Goal: Task Accomplishment & Management: Use online tool/utility

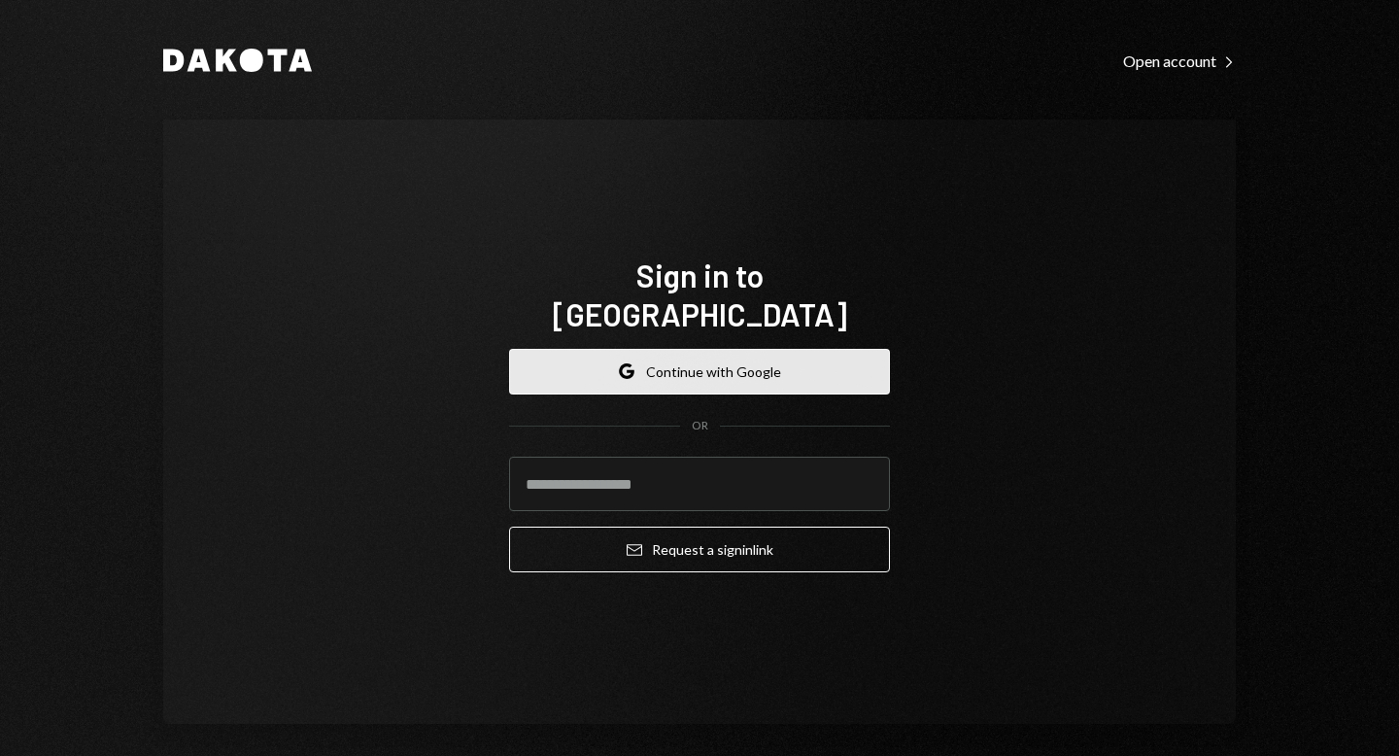
click at [589, 356] on button "Google Continue with Google" at bounding box center [699, 372] width 381 height 46
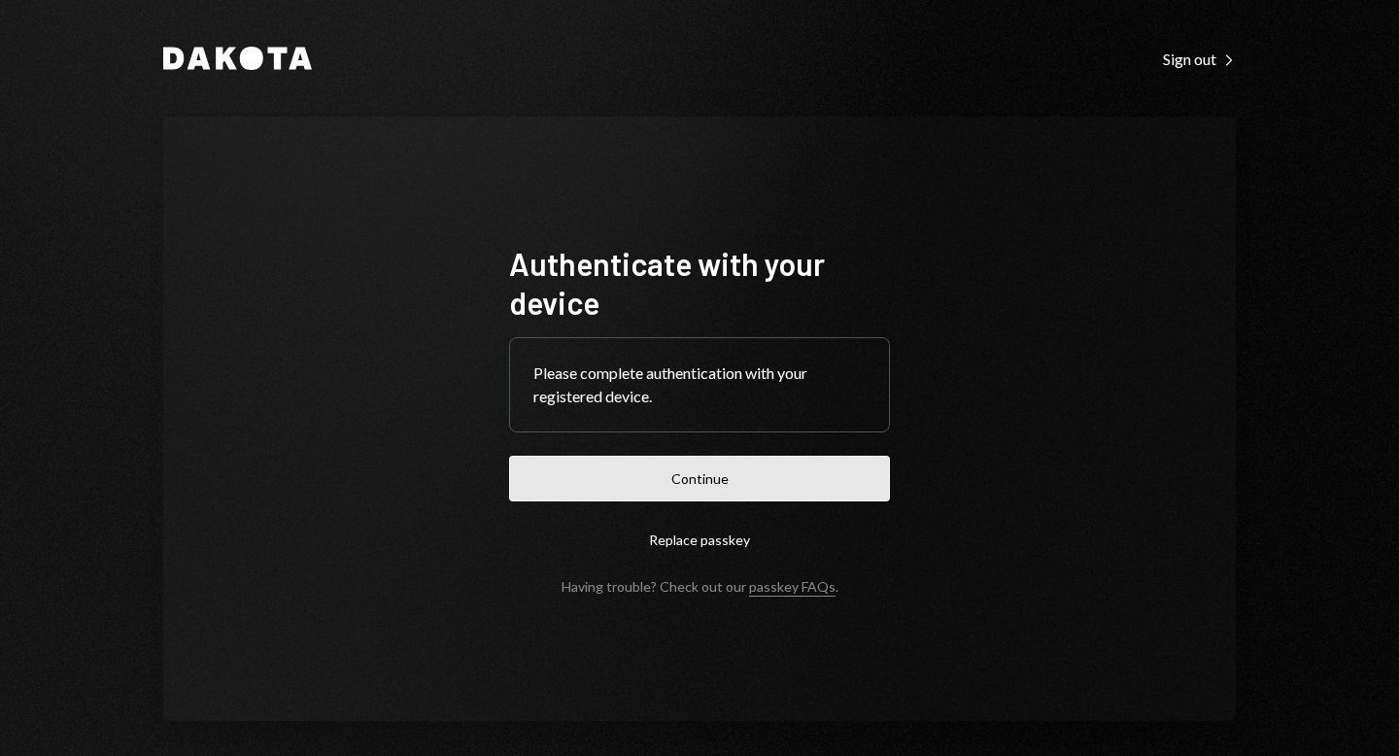
click at [713, 477] on button "Continue" at bounding box center [699, 478] width 381 height 46
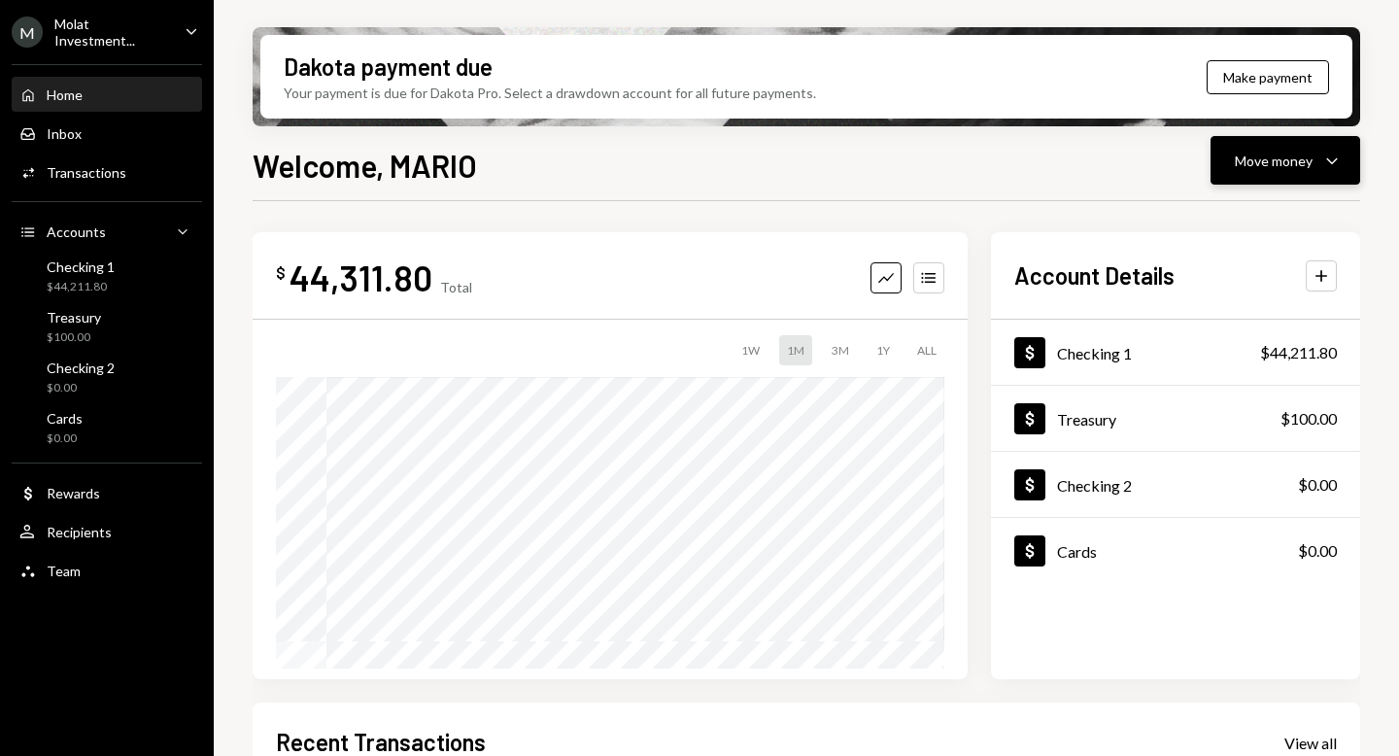
click at [1264, 162] on div "Move money" at bounding box center [1273, 161] width 78 height 20
click at [1249, 218] on div "Send" at bounding box center [1269, 219] width 142 height 20
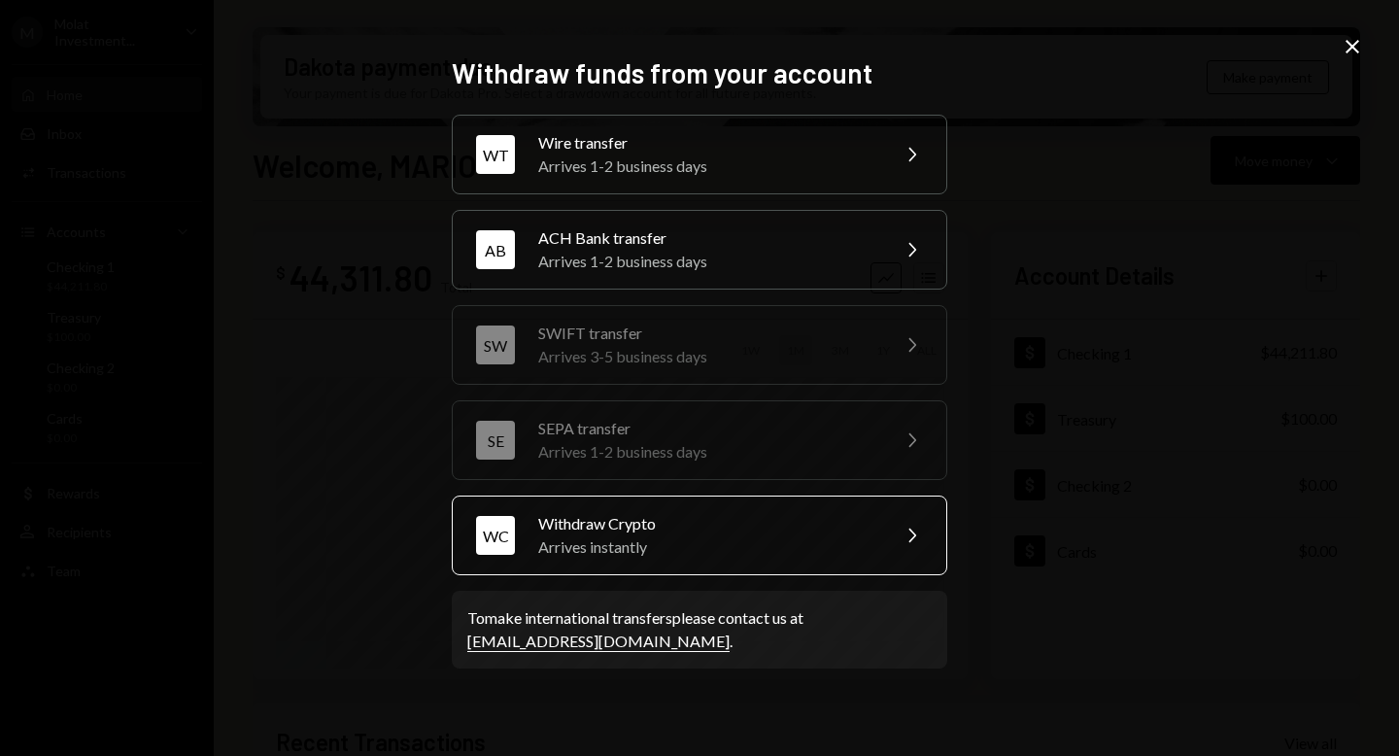
click at [716, 540] on div "Arrives instantly" at bounding box center [707, 546] width 338 height 23
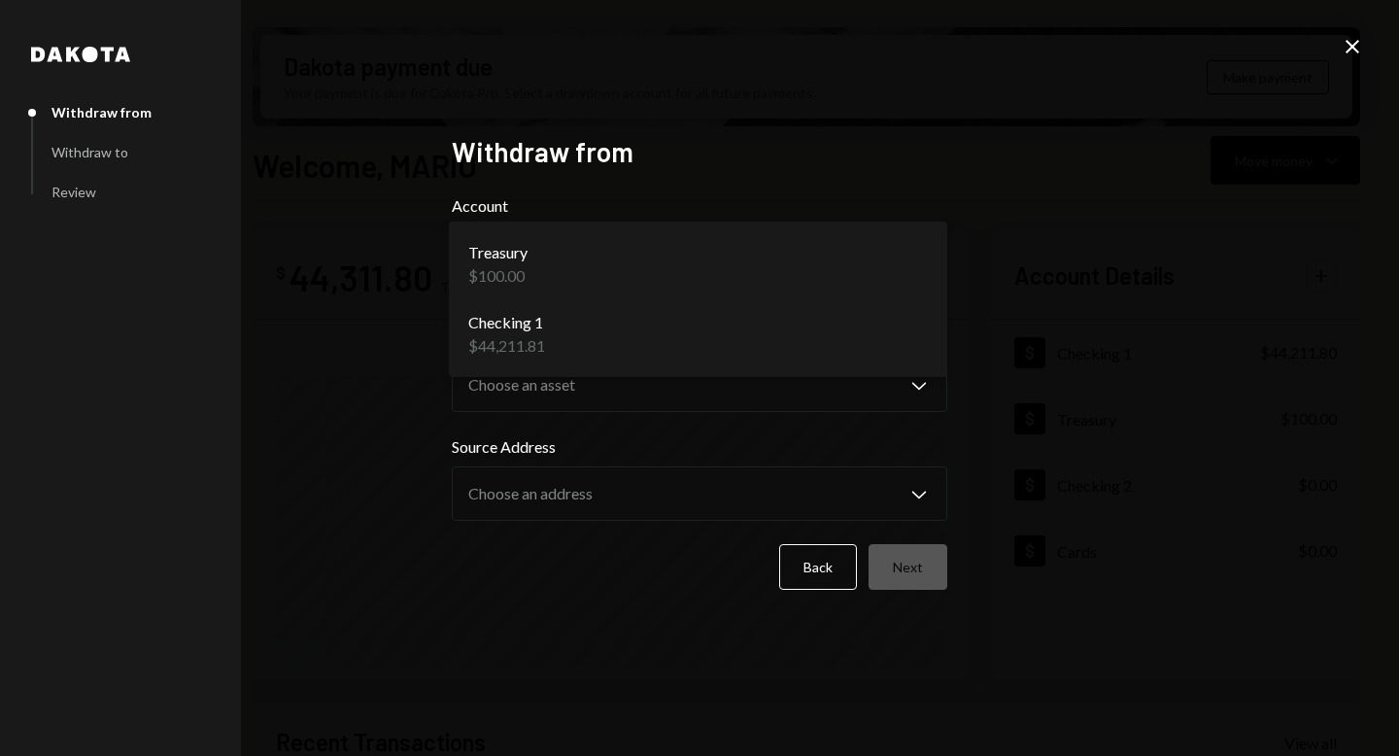
click at [619, 268] on body "M Molat Investment... Caret Down Home Home Inbox Inbox Activities Transactions …" at bounding box center [699, 378] width 1399 height 756
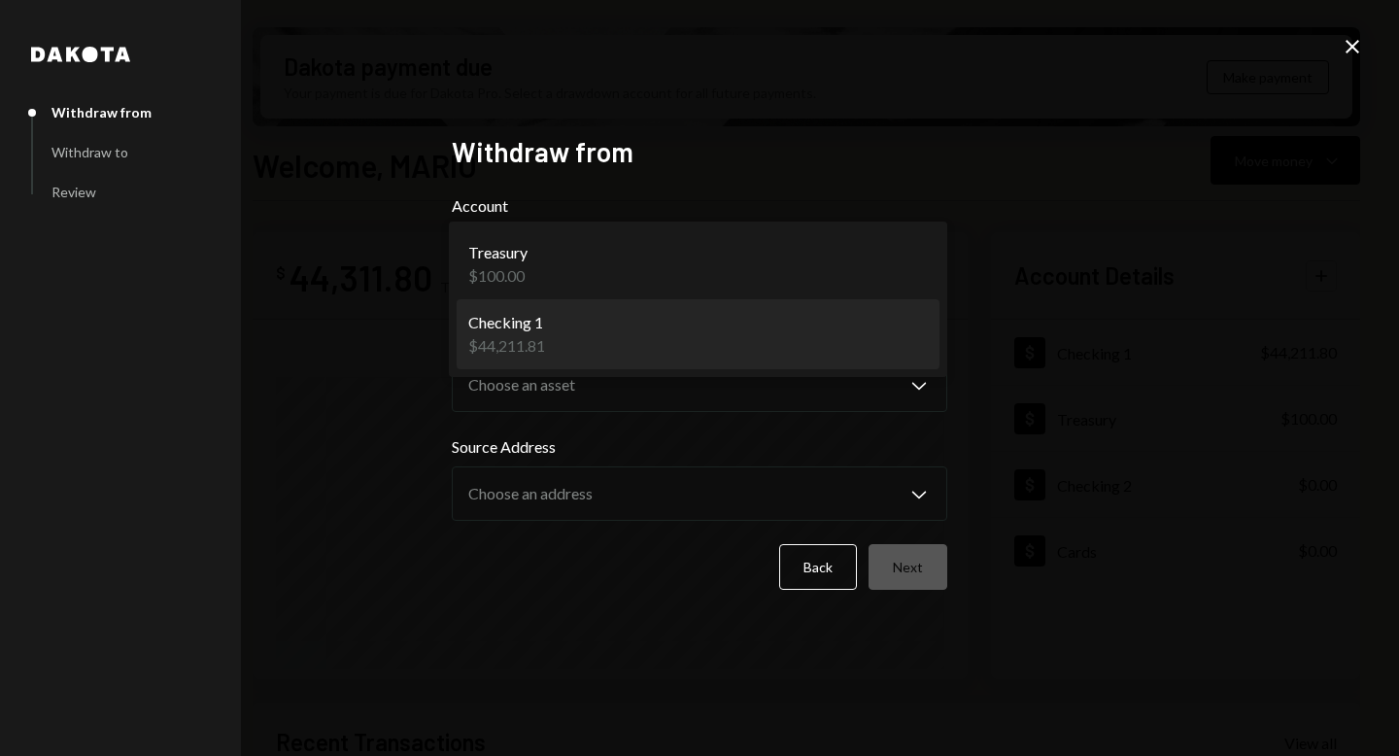
select select "**********"
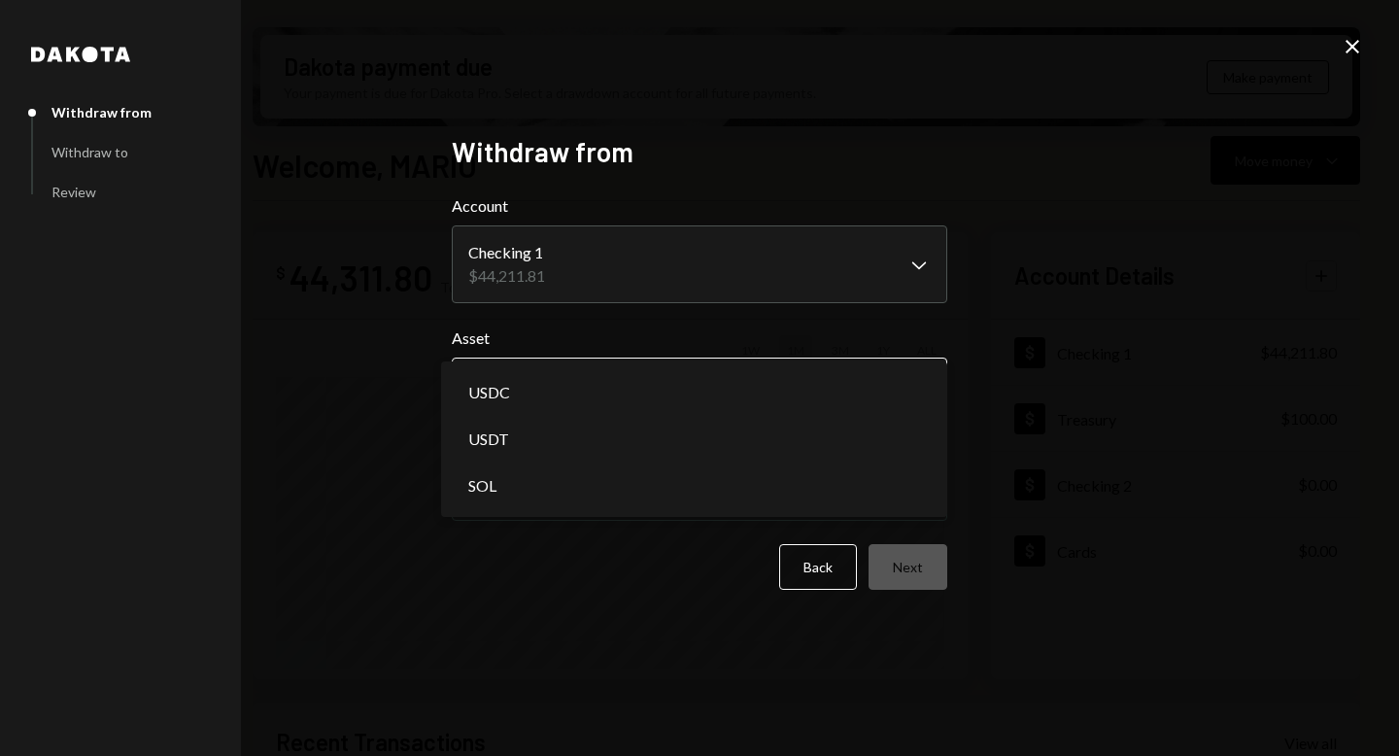
click at [663, 389] on body "M Molat Investment... Caret Down Home Home Inbox Inbox Activities Transactions …" at bounding box center [699, 378] width 1399 height 756
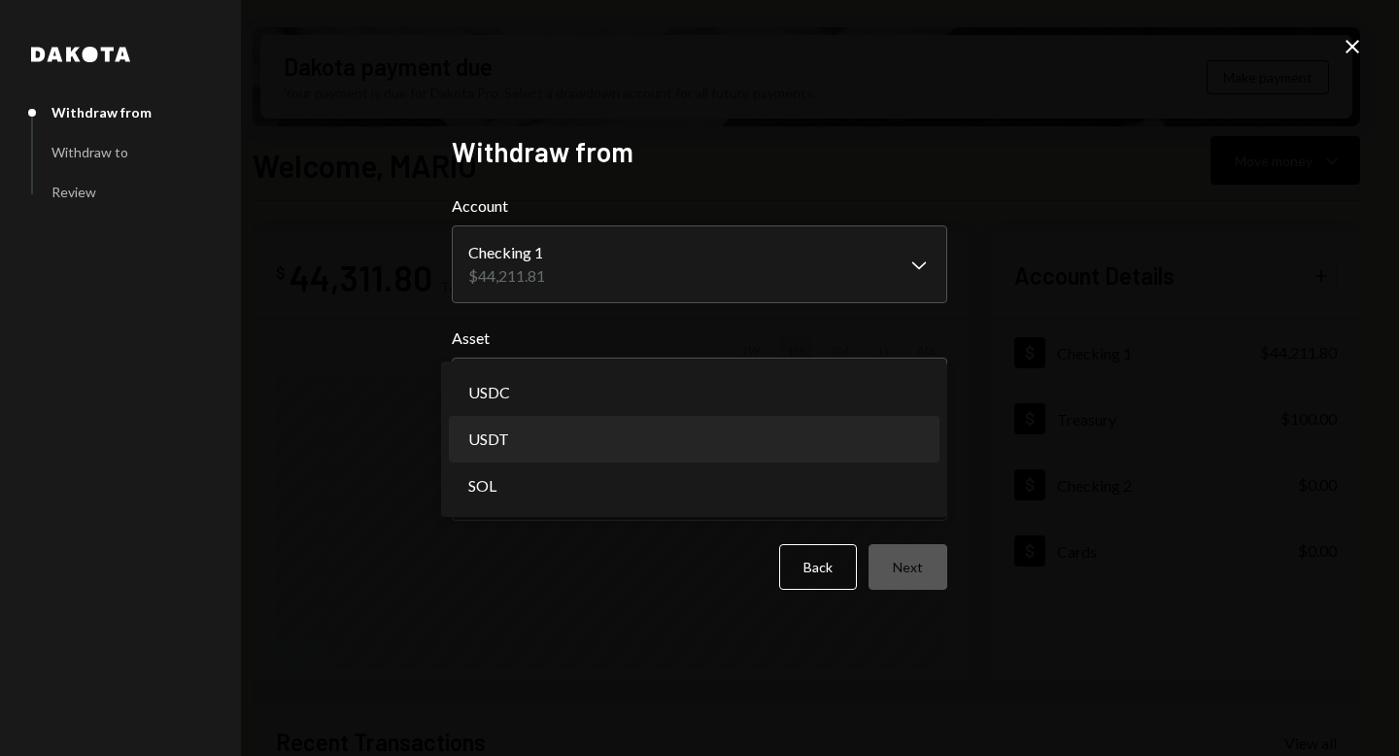
select select "****"
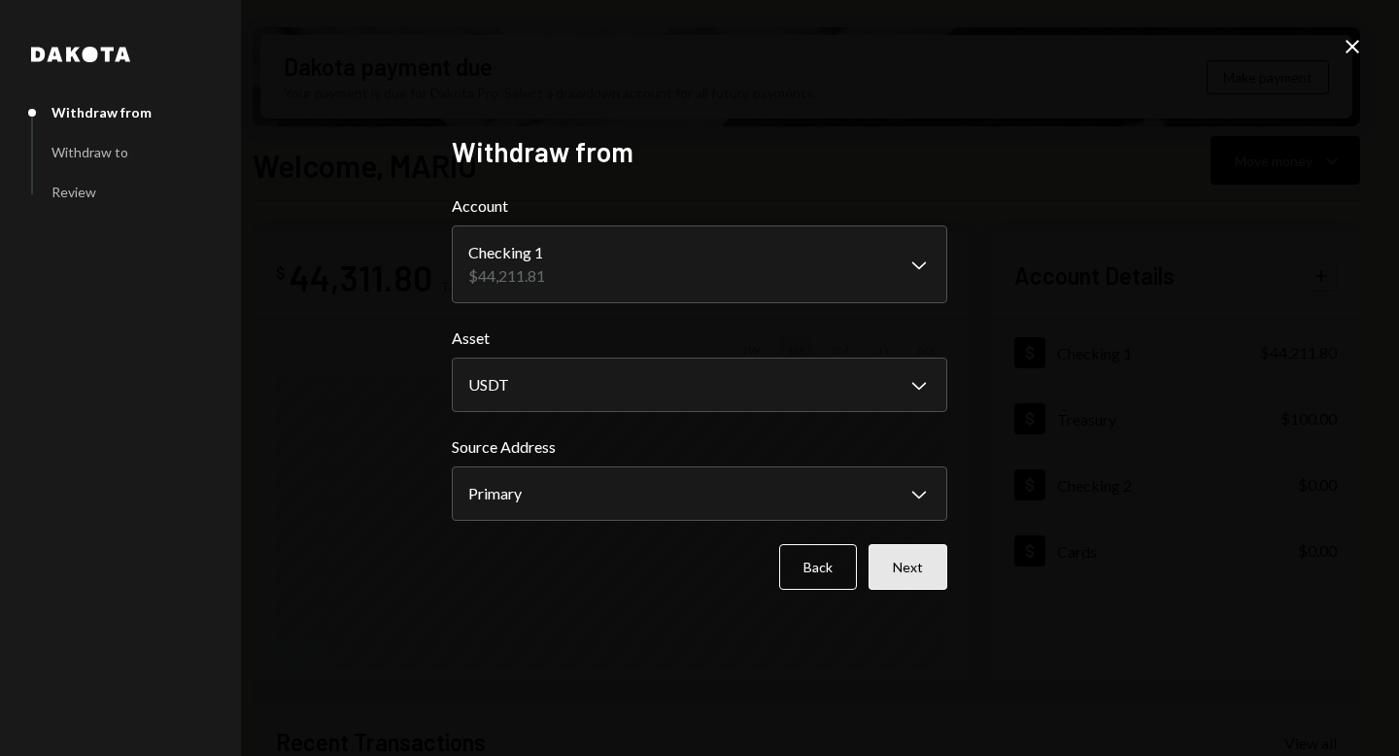
click at [899, 553] on button "Next" at bounding box center [907, 567] width 79 height 46
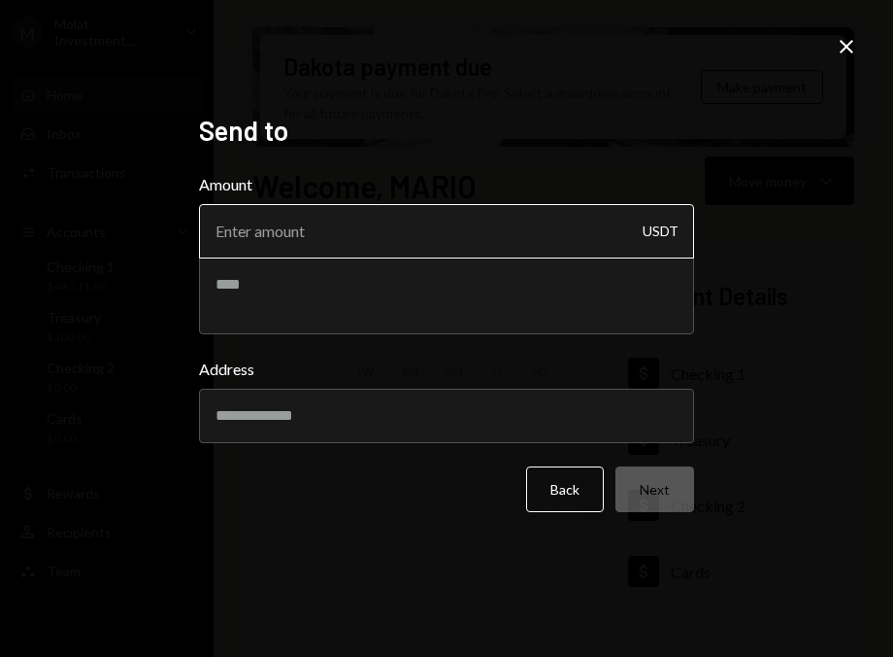
click at [264, 242] on input "Amount" at bounding box center [446, 231] width 495 height 54
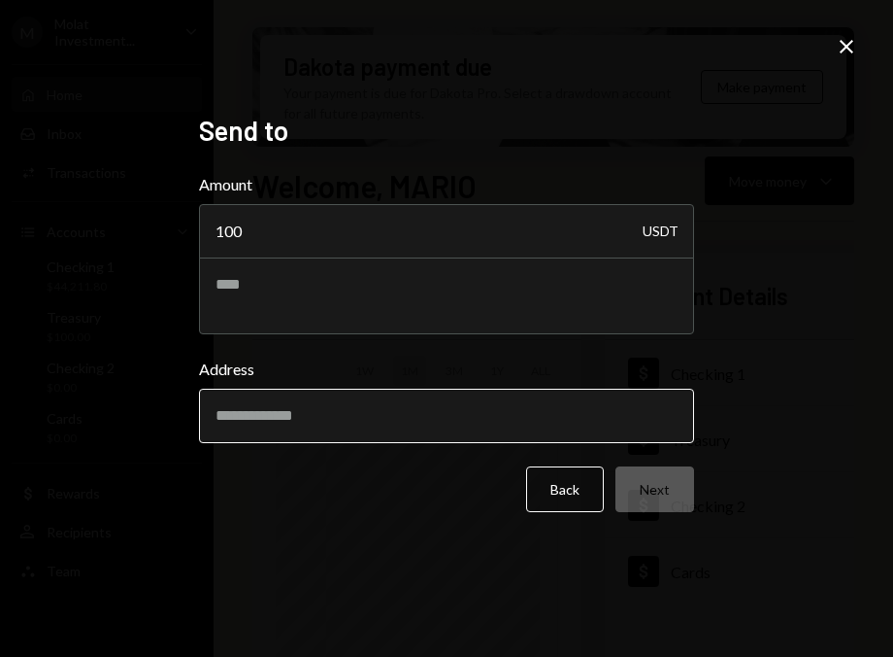
type input "100"
click at [319, 418] on input "Address" at bounding box center [446, 415] width 495 height 54
paste input "**********"
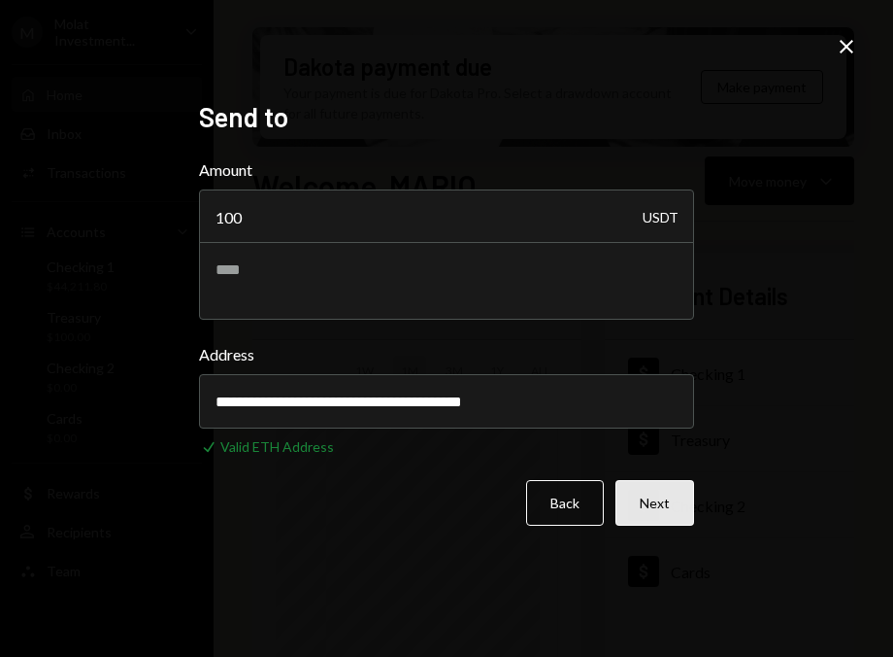
type input "**********"
click at [660, 503] on button "Next" at bounding box center [655, 503] width 79 height 46
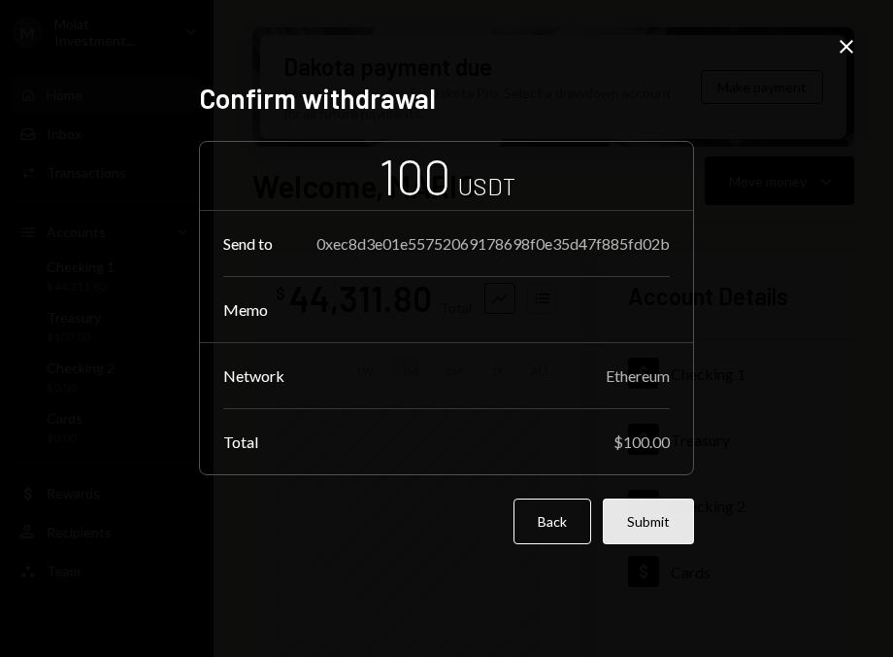
click at [661, 520] on button "Submit" at bounding box center [648, 521] width 91 height 46
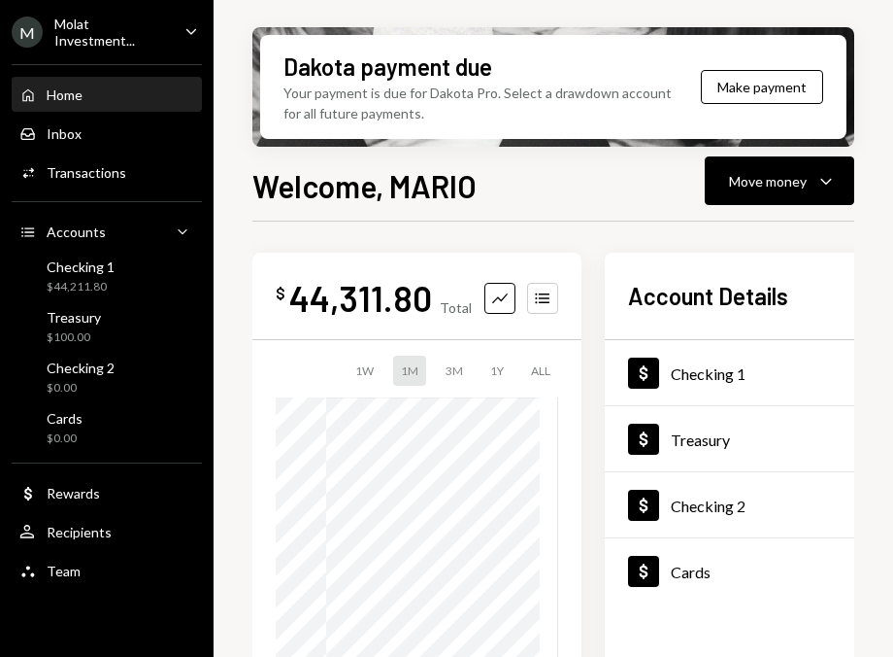
click at [126, 32] on div "Molat Investment..." at bounding box center [111, 32] width 115 height 33
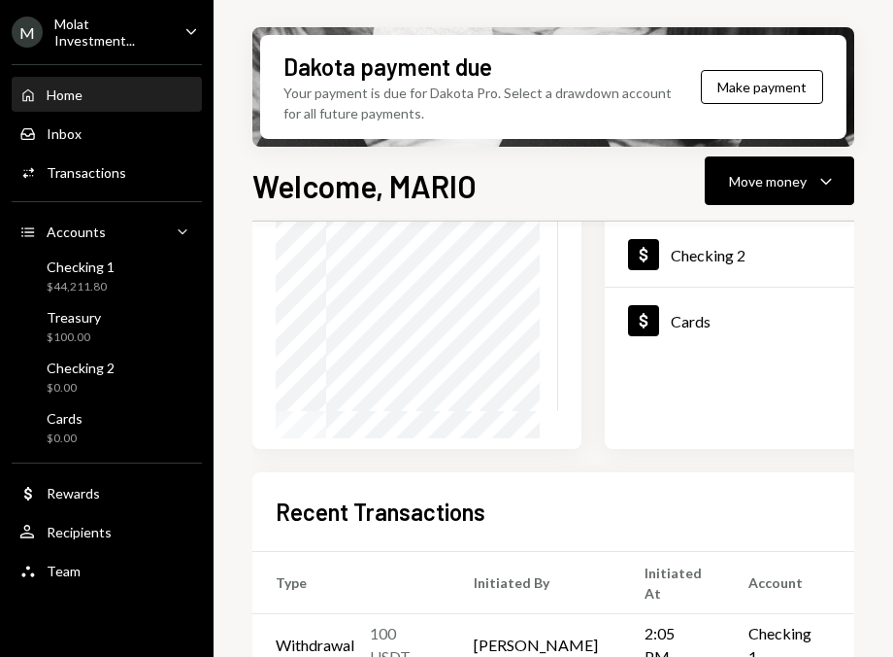
scroll to position [514, 0]
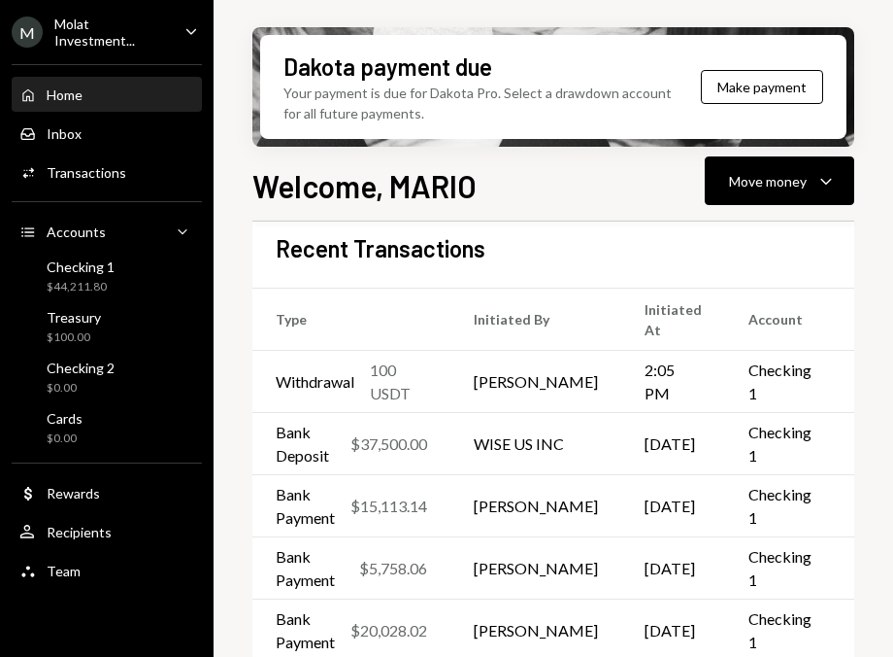
click at [111, 29] on div "Molat Investment..." at bounding box center [111, 32] width 115 height 33
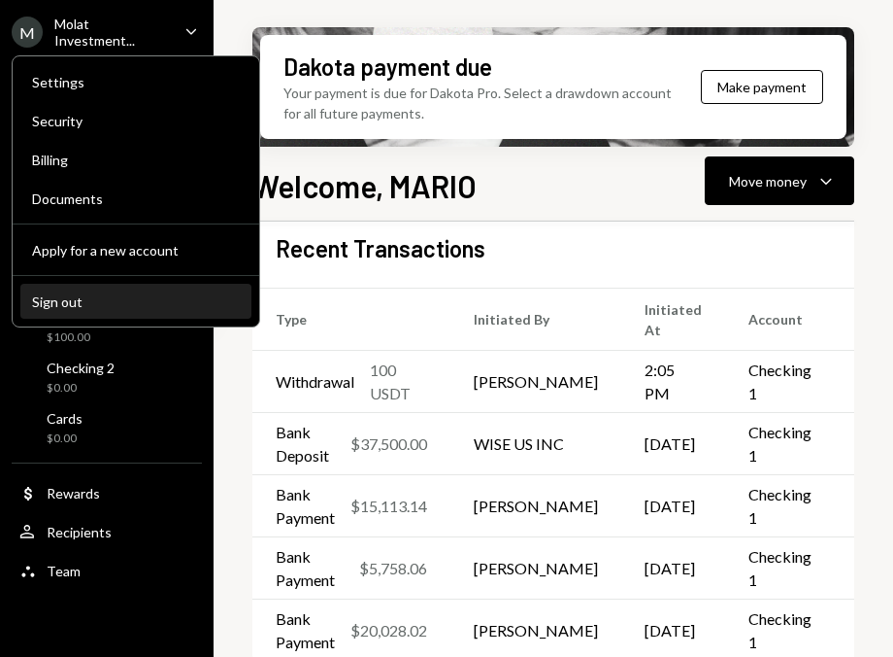
click at [120, 299] on div "Sign out" at bounding box center [136, 301] width 208 height 17
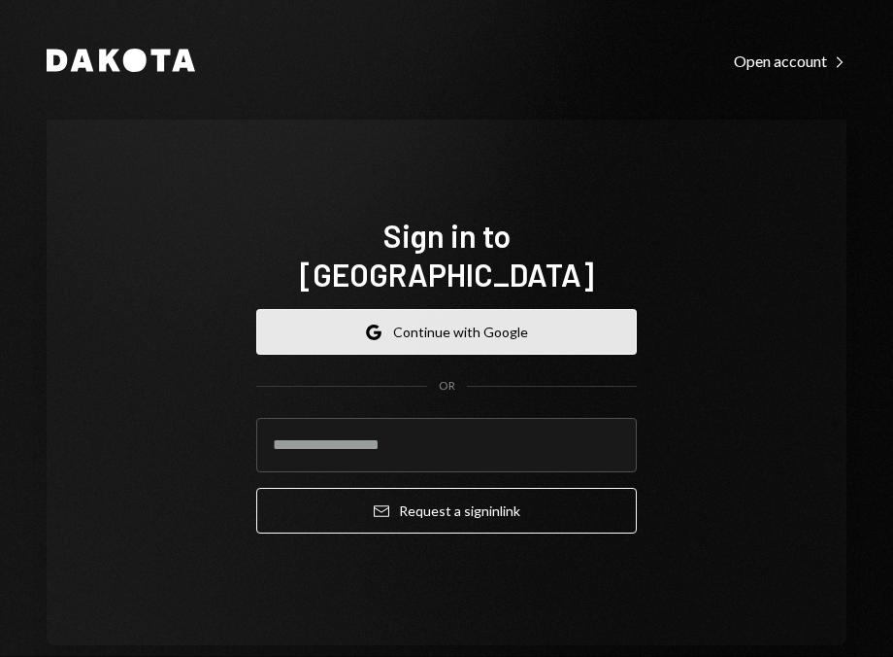
click at [460, 330] on button "Google Continue with Google" at bounding box center [446, 332] width 381 height 46
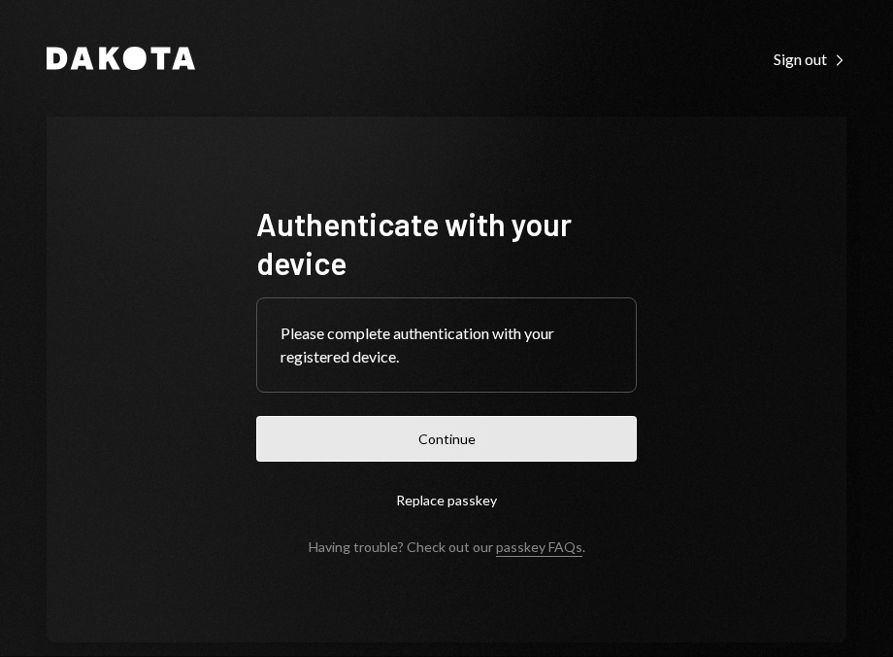
click at [422, 438] on button "Continue" at bounding box center [446, 439] width 381 height 46
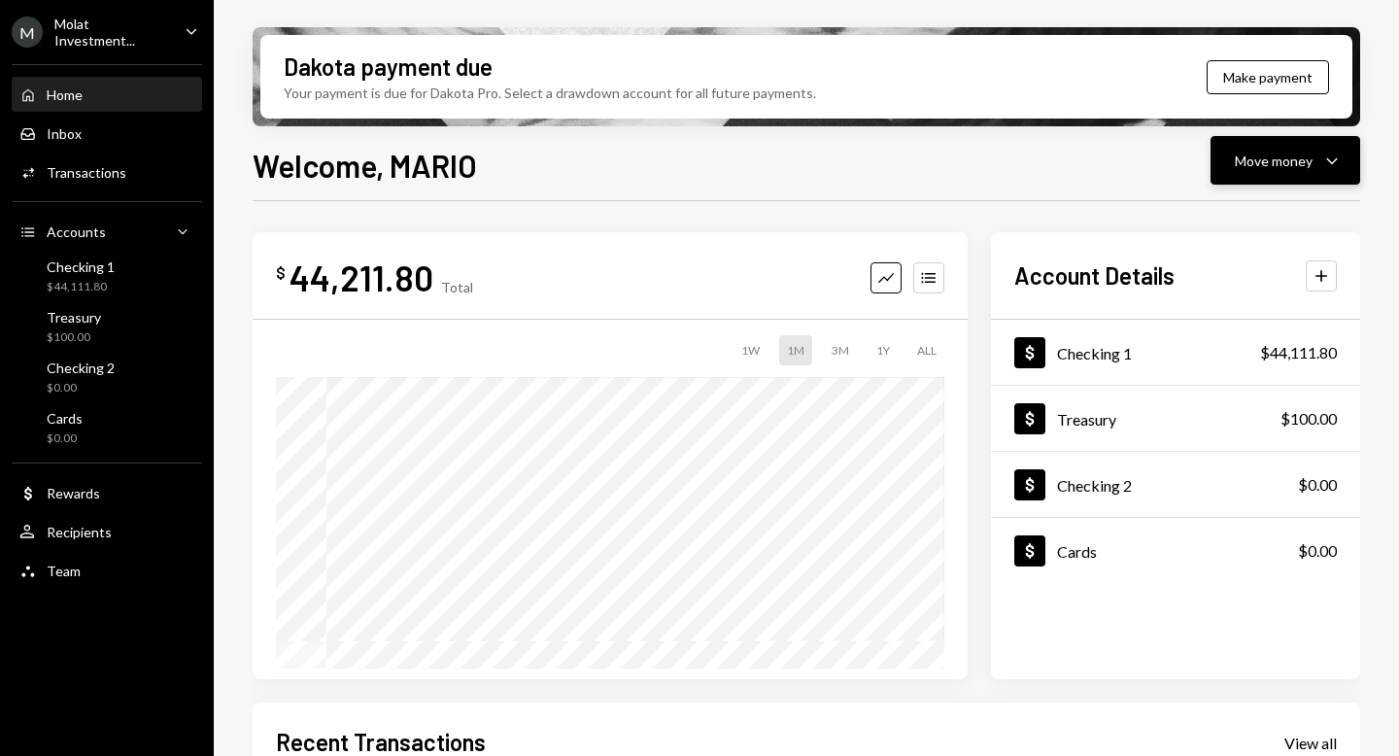
click at [893, 176] on button "Move money Caret Down" at bounding box center [1285, 160] width 150 height 49
click at [893, 220] on div "Send" at bounding box center [1269, 219] width 142 height 20
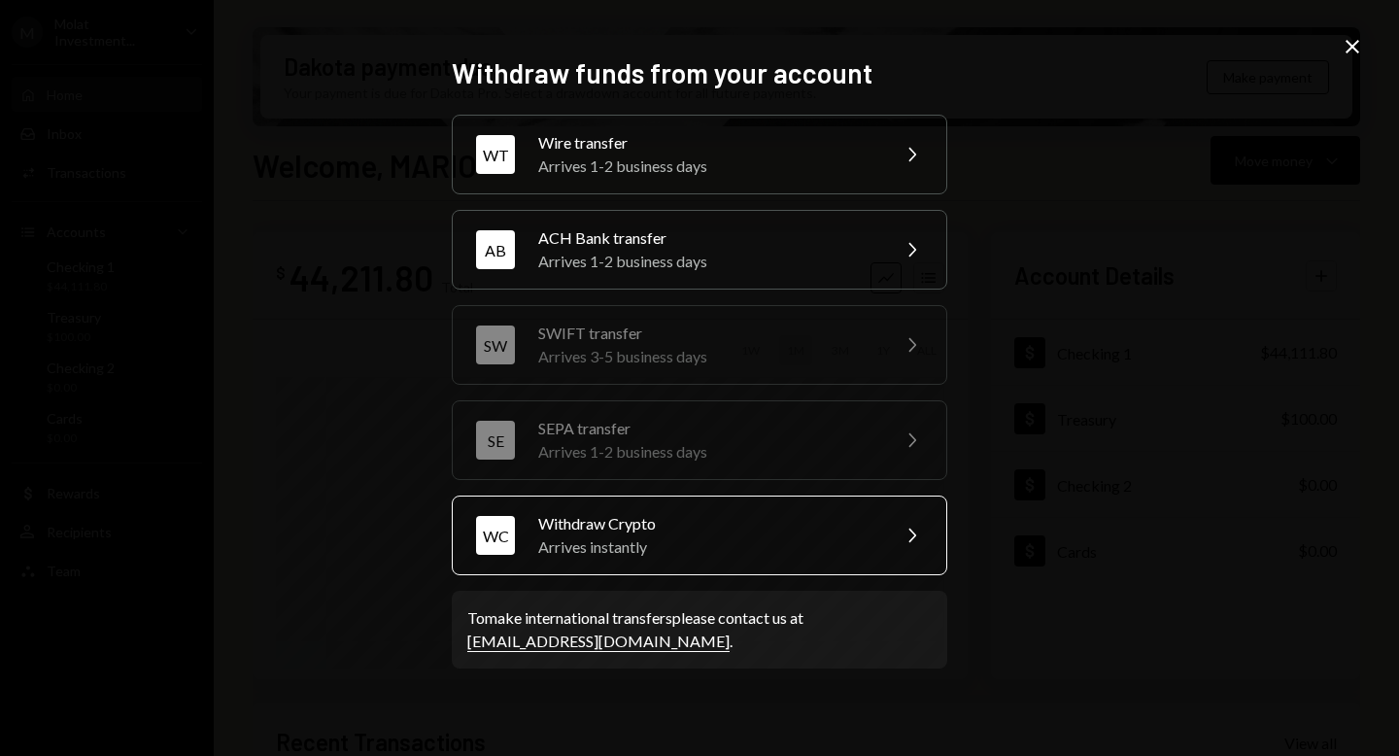
click at [725, 529] on div "Withdraw Crypto" at bounding box center [707, 523] width 338 height 23
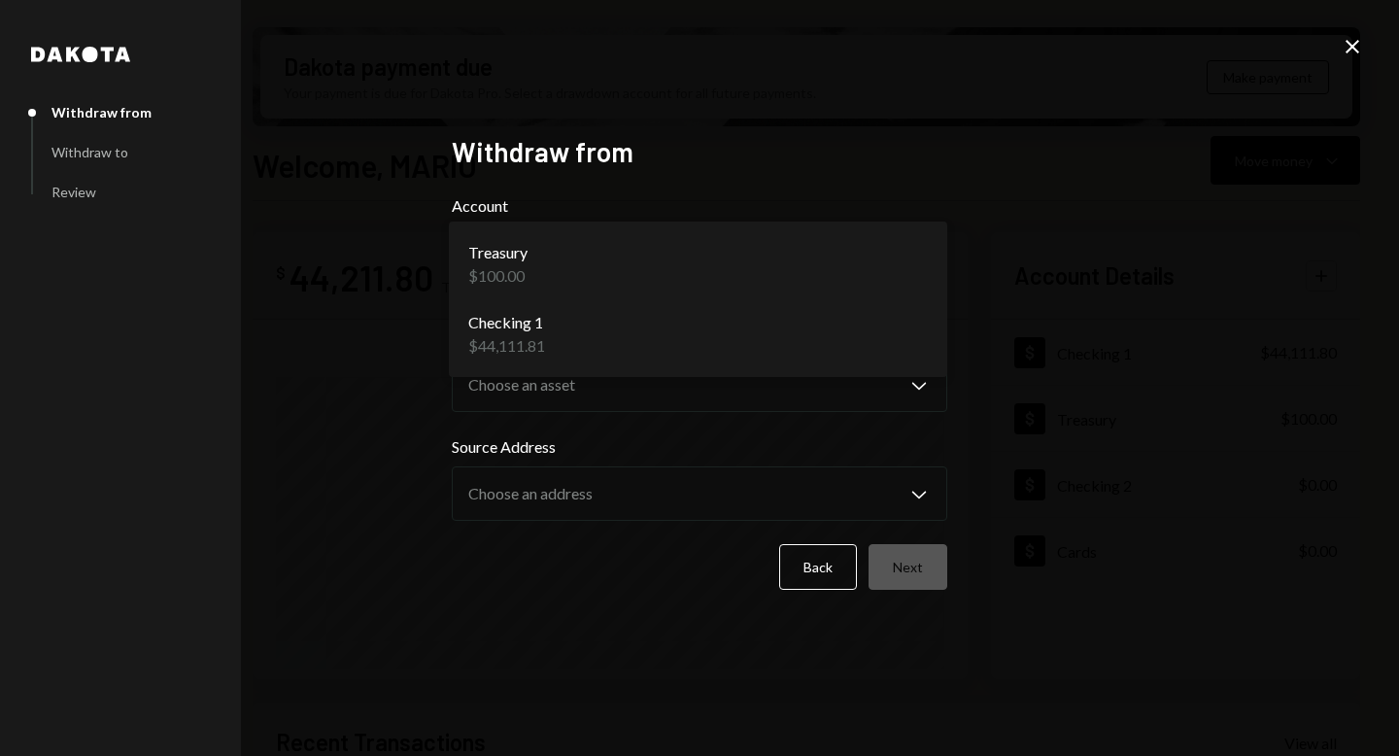
click at [613, 258] on body "M Molat Investment... Caret Down Home Home Inbox Inbox Activities Transactions …" at bounding box center [699, 378] width 1399 height 756
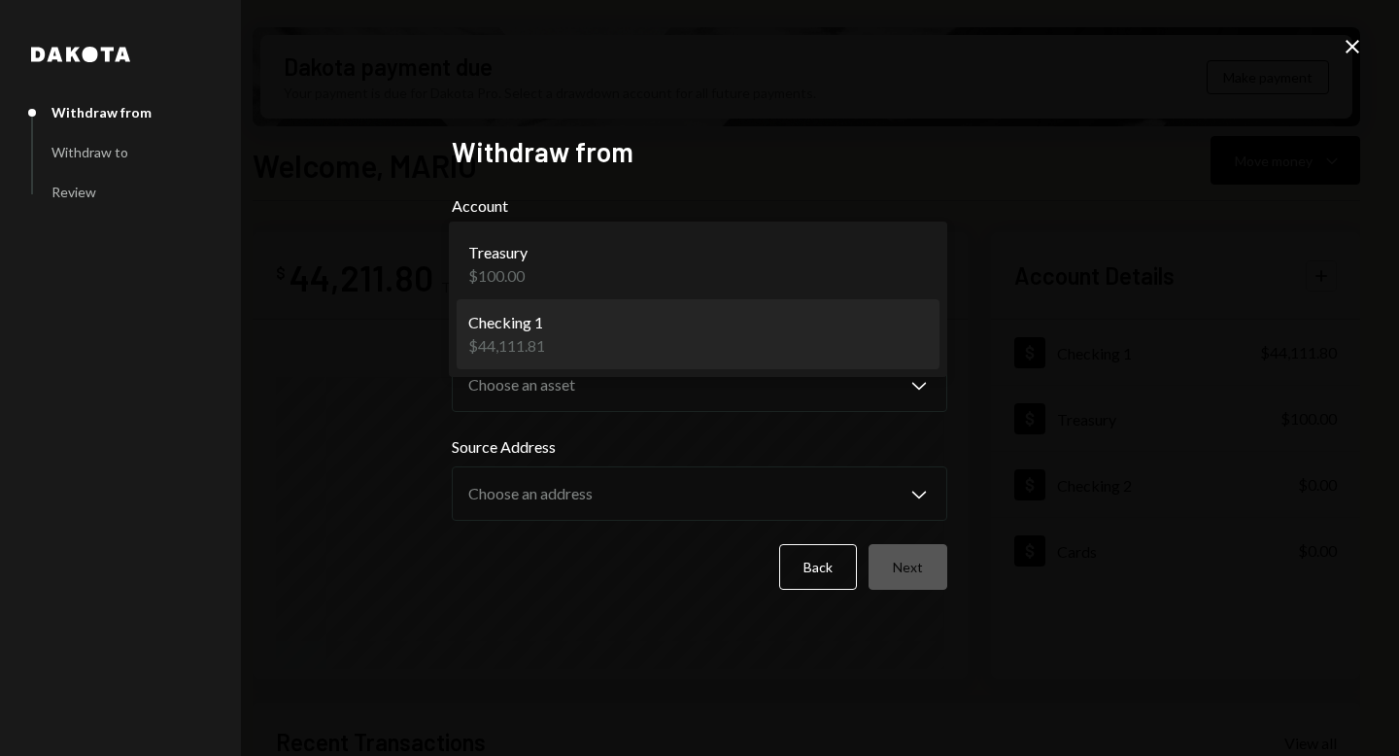
select select "**********"
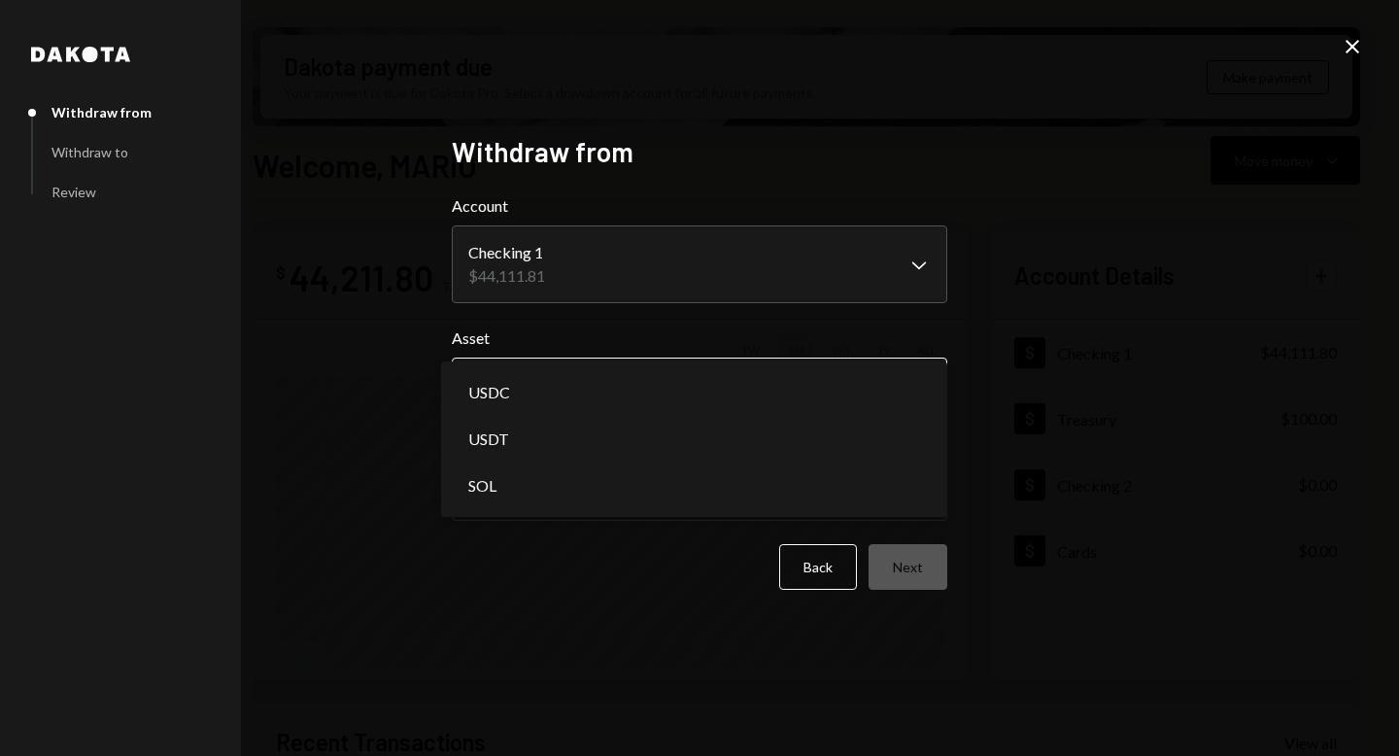
click at [580, 379] on body "M Molat Investment... Caret Down Home Home Inbox Inbox Activities Transactions …" at bounding box center [699, 378] width 1399 height 756
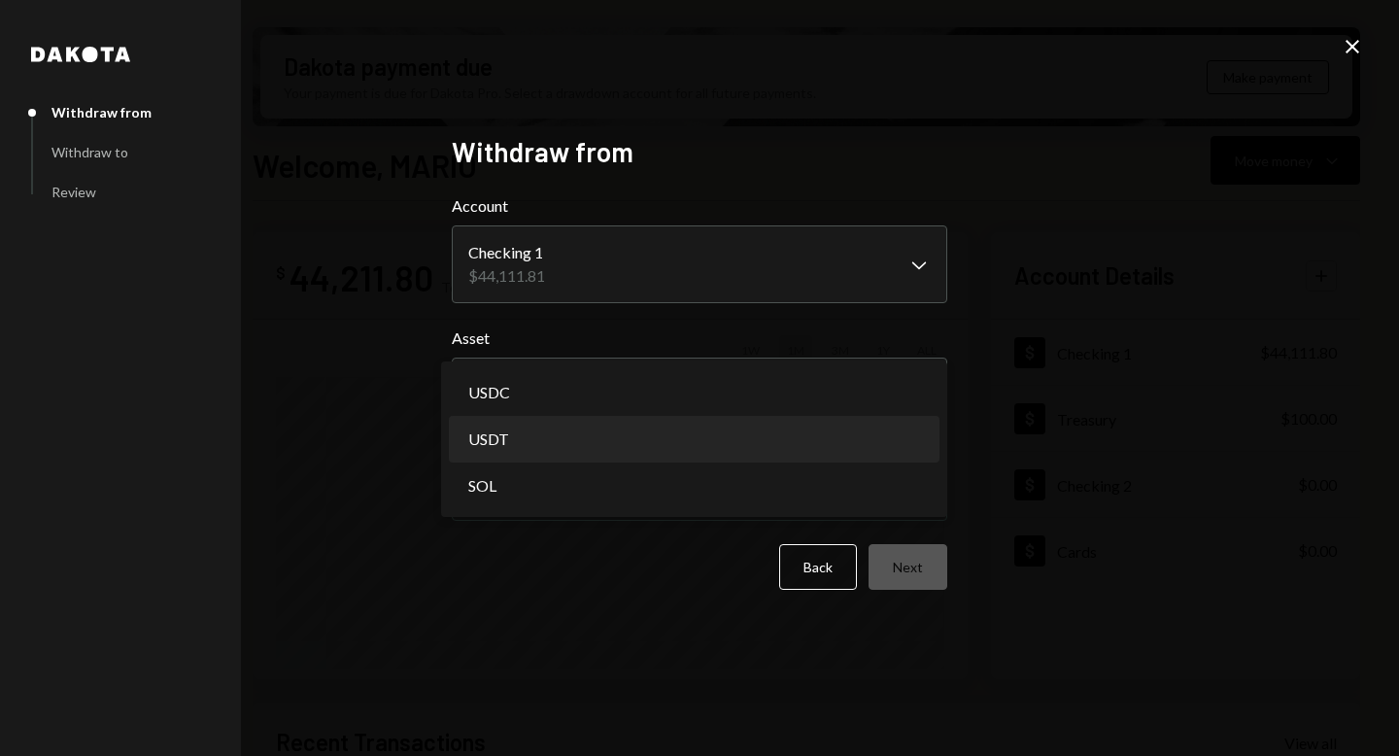
select select "****"
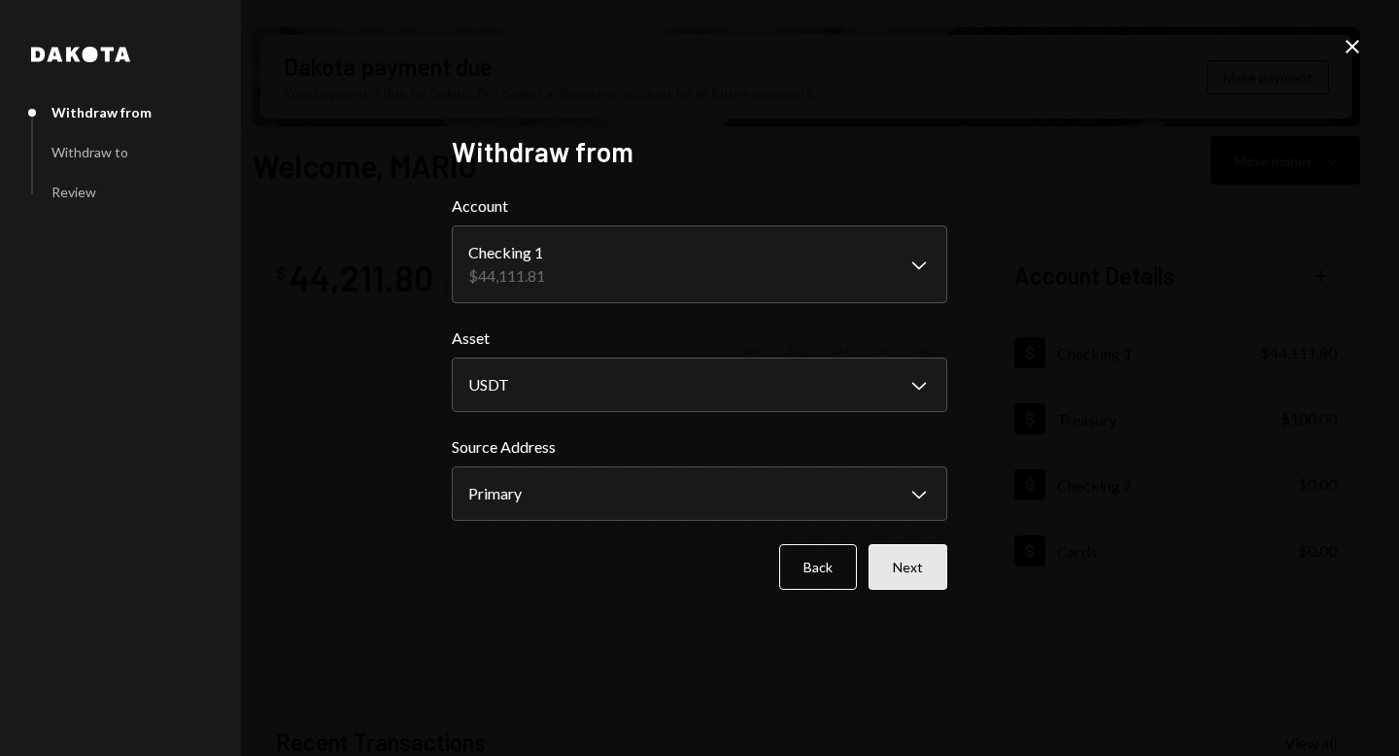
click at [893, 572] on button "Next" at bounding box center [907, 567] width 79 height 46
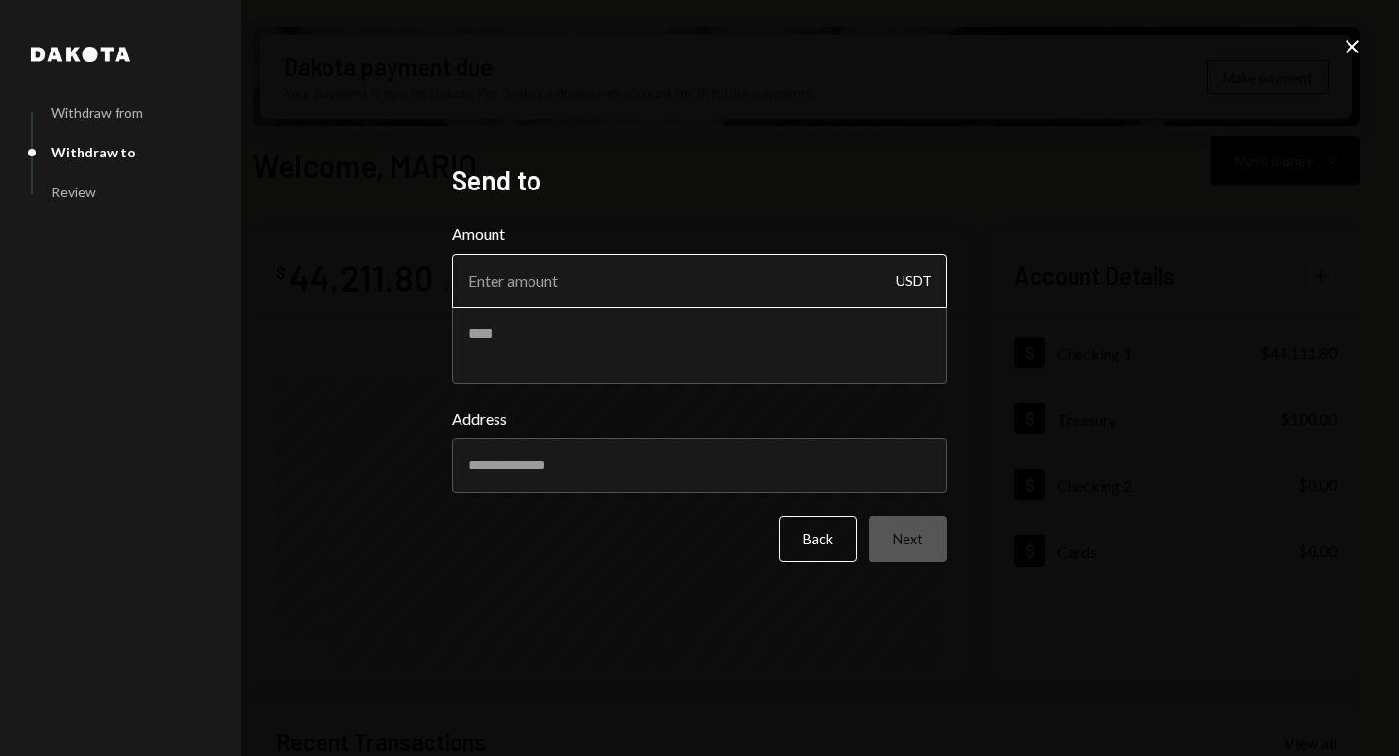
click at [548, 280] on input "Amount" at bounding box center [699, 280] width 495 height 54
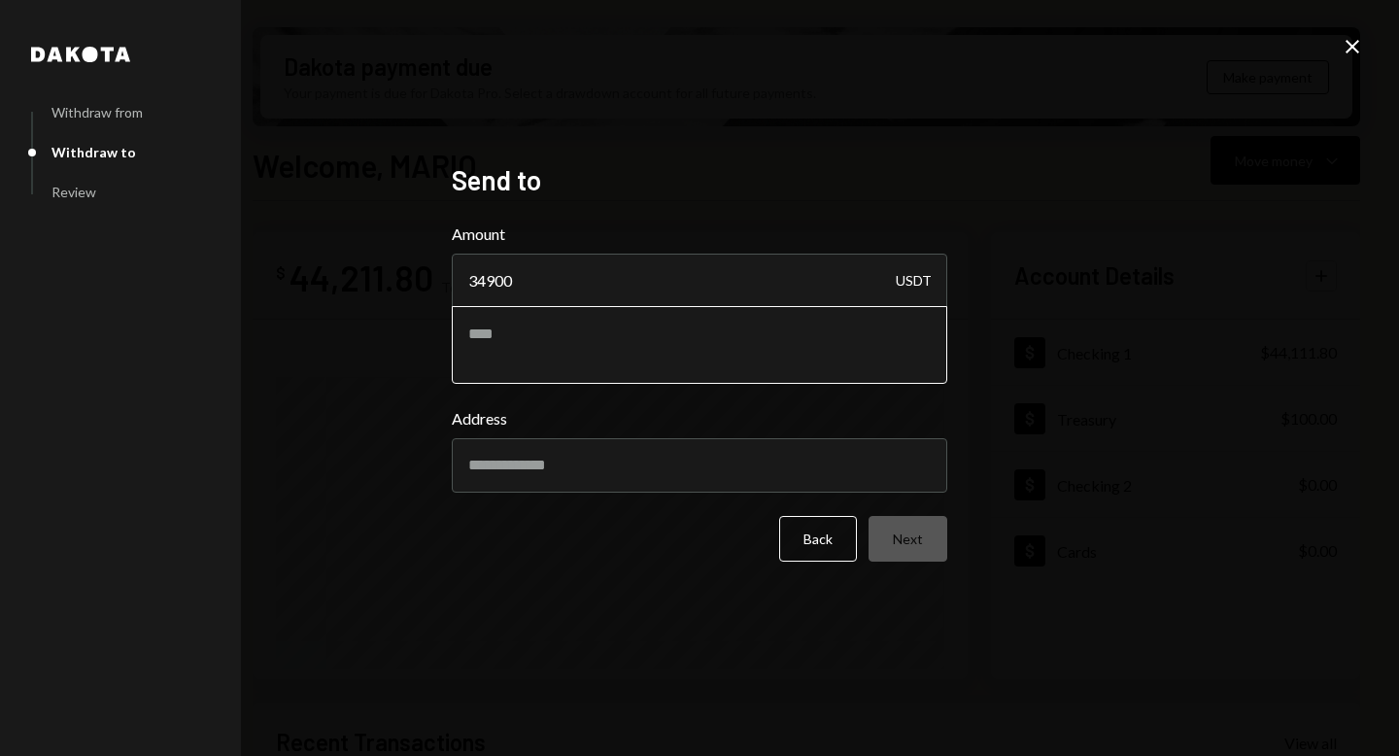
type input "34900"
click at [581, 351] on textarea at bounding box center [699, 345] width 495 height 78
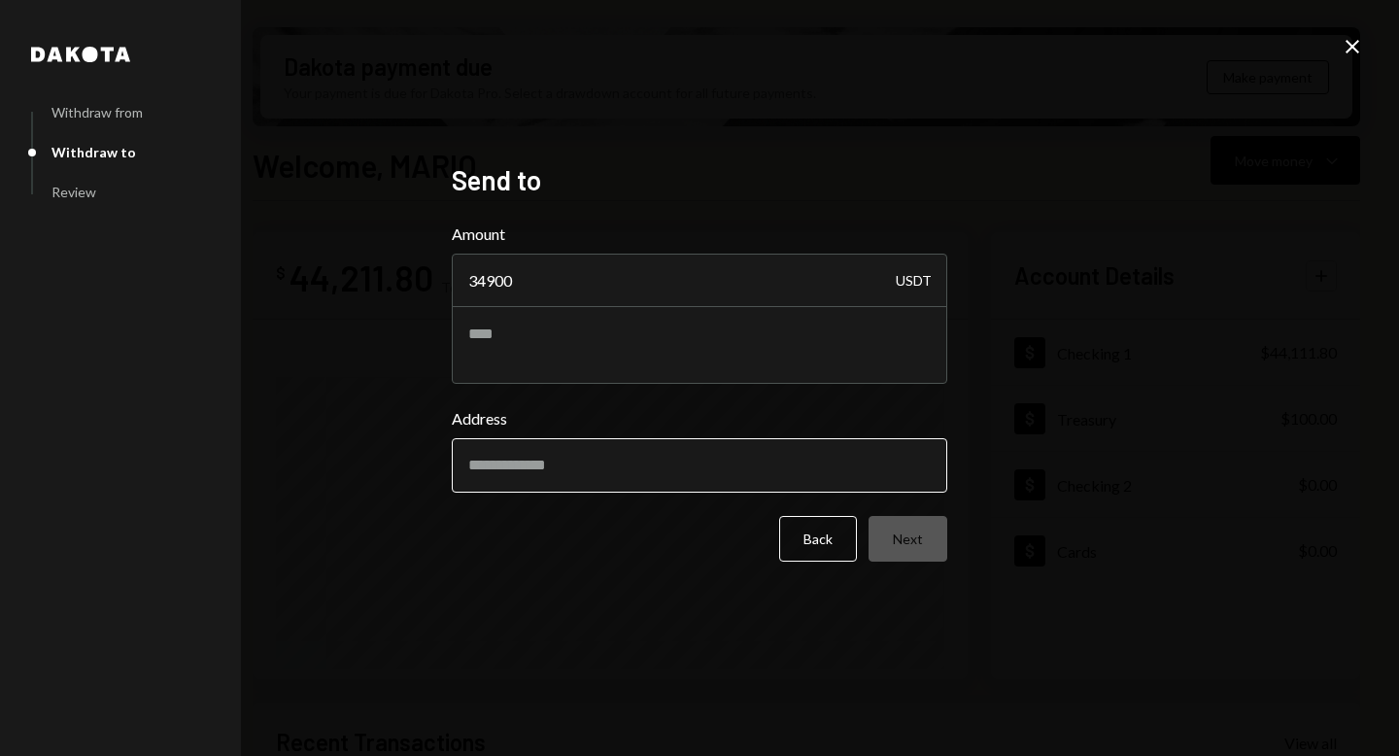
click at [571, 477] on input "Address" at bounding box center [699, 465] width 495 height 54
paste input "**********"
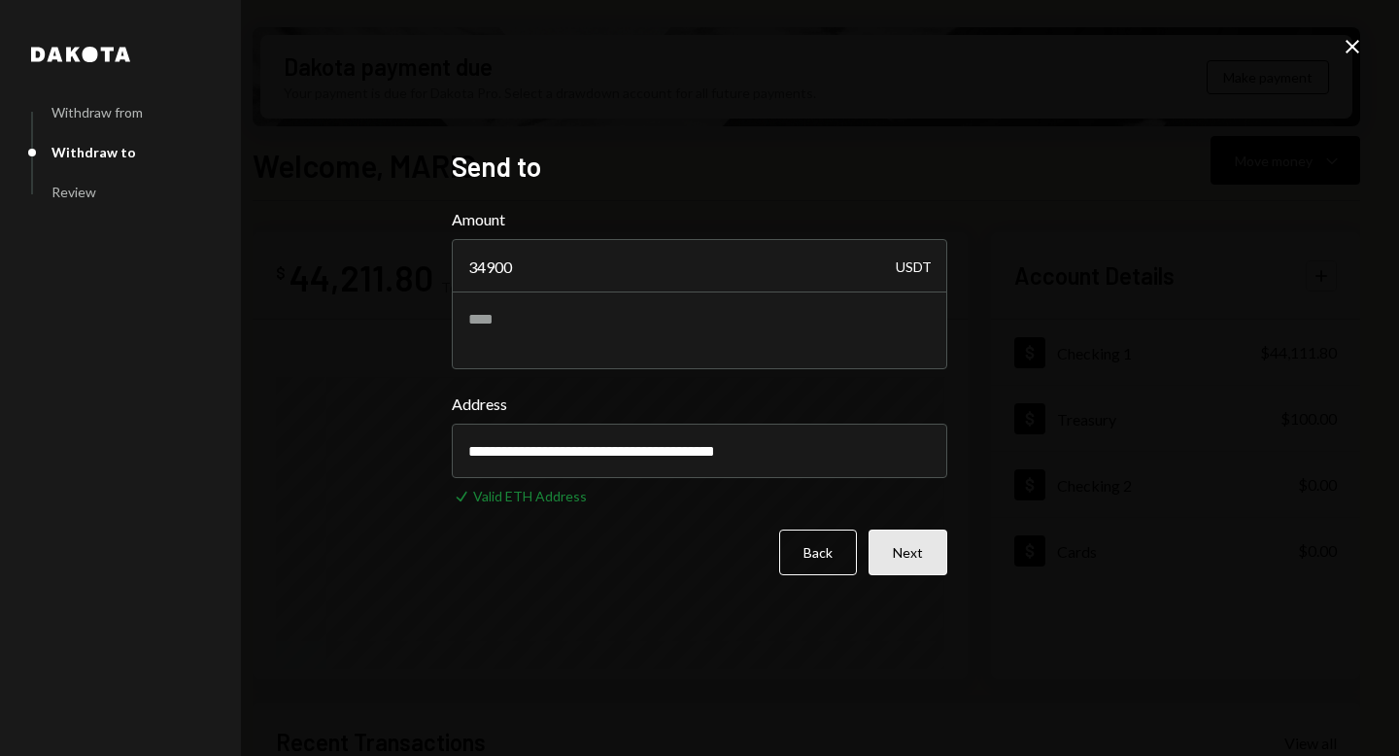
type input "**********"
click at [893, 555] on button "Next" at bounding box center [907, 552] width 79 height 46
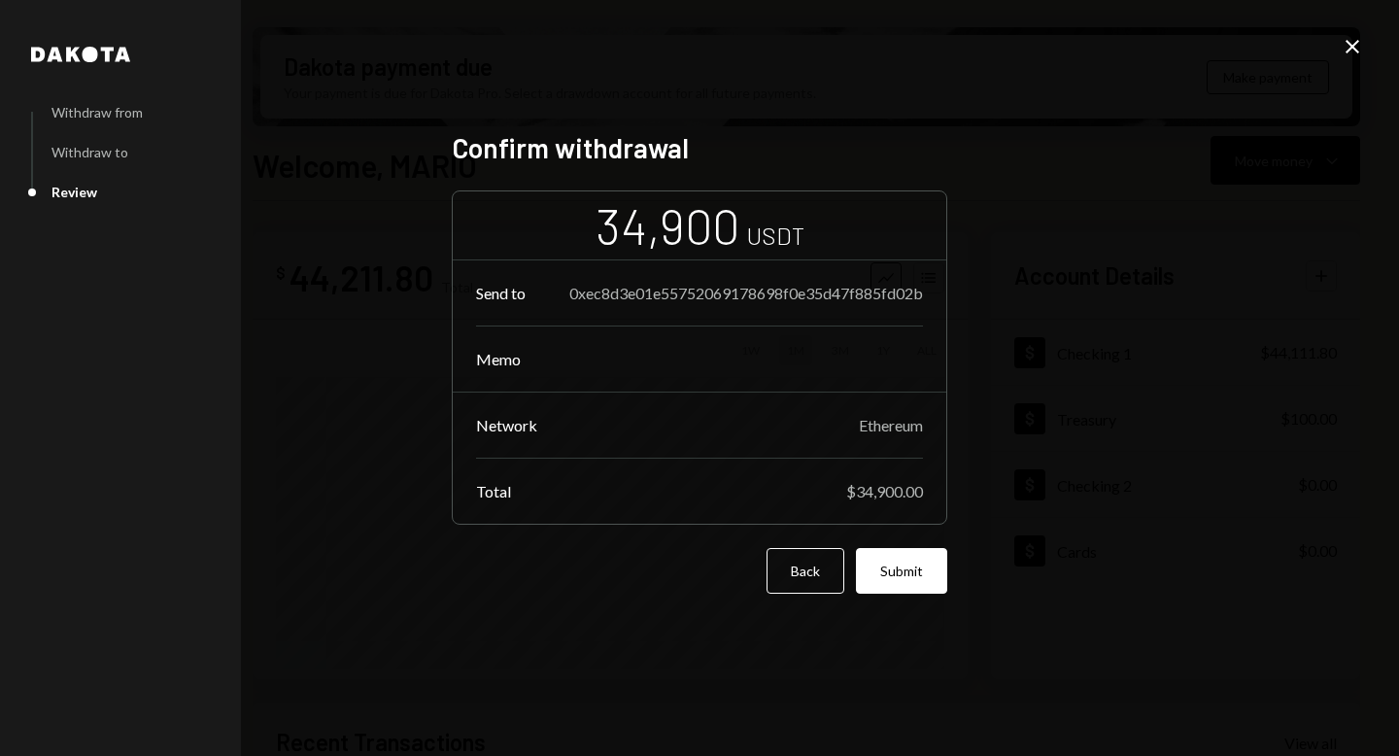
click at [893, 585] on button "Submit" at bounding box center [901, 571] width 91 height 46
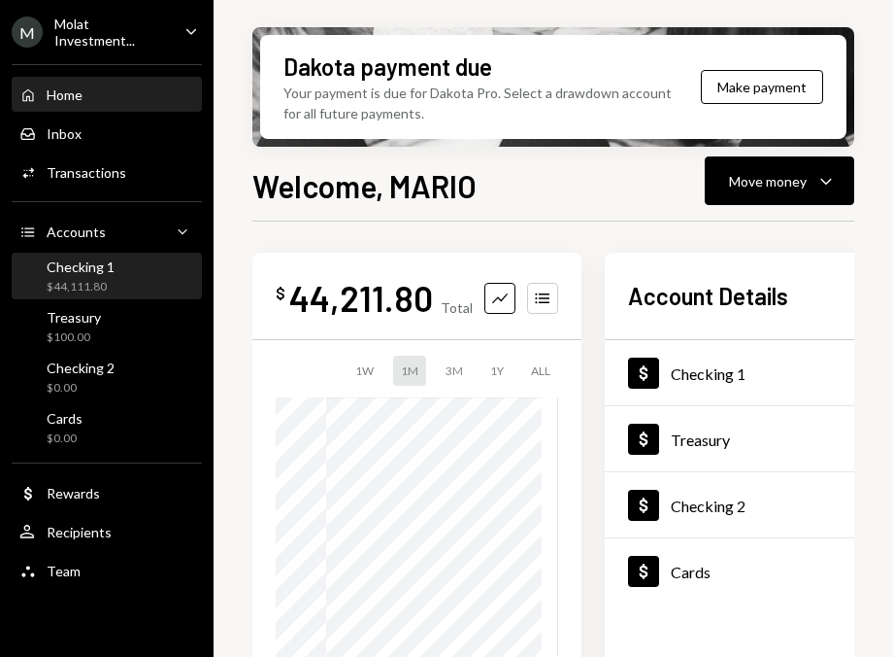
click at [98, 258] on div "Checking 1" at bounding box center [81, 266] width 68 height 17
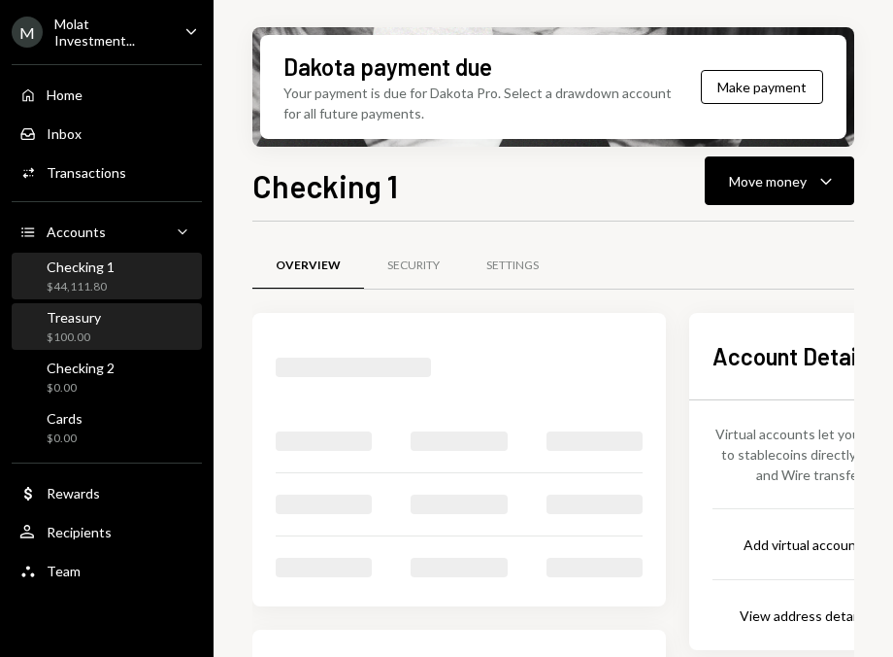
click at [110, 346] on div "Treasury $100.00" at bounding box center [106, 327] width 175 height 45
click at [109, 282] on div "$44,111.80" at bounding box center [81, 287] width 68 height 17
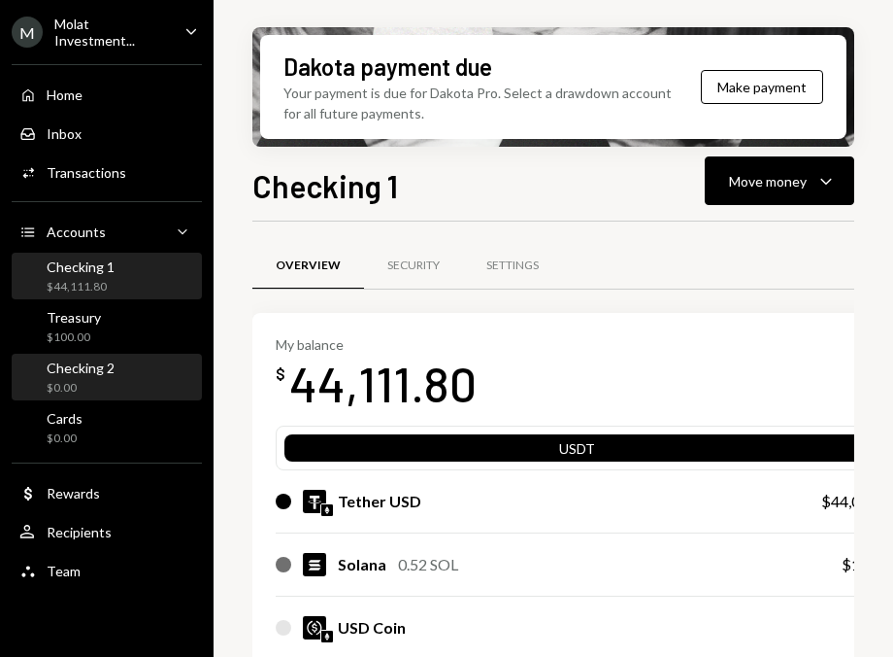
click at [106, 366] on div "Checking 2" at bounding box center [81, 367] width 68 height 17
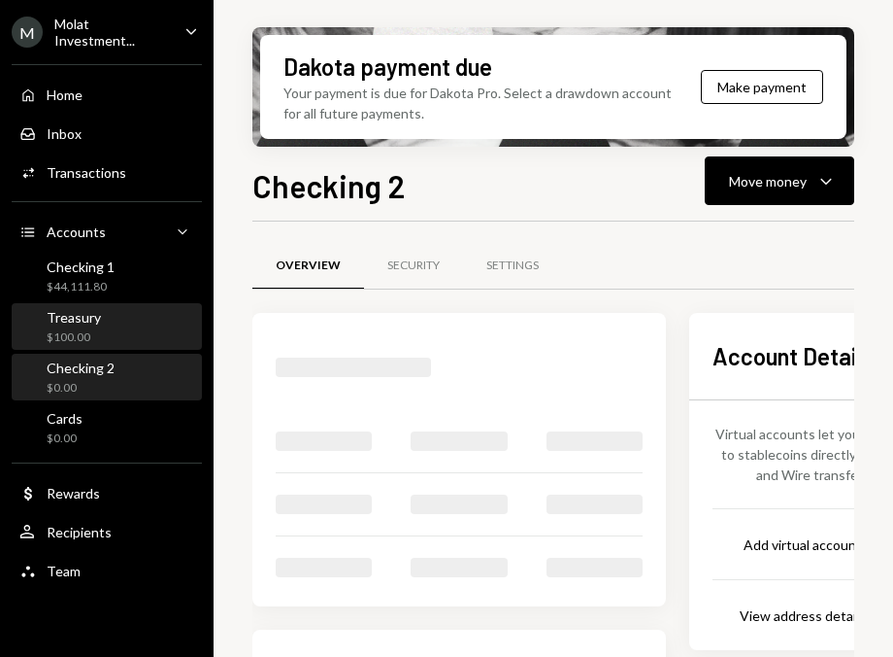
click at [83, 321] on div "Treasury" at bounding box center [74, 317] width 54 height 17
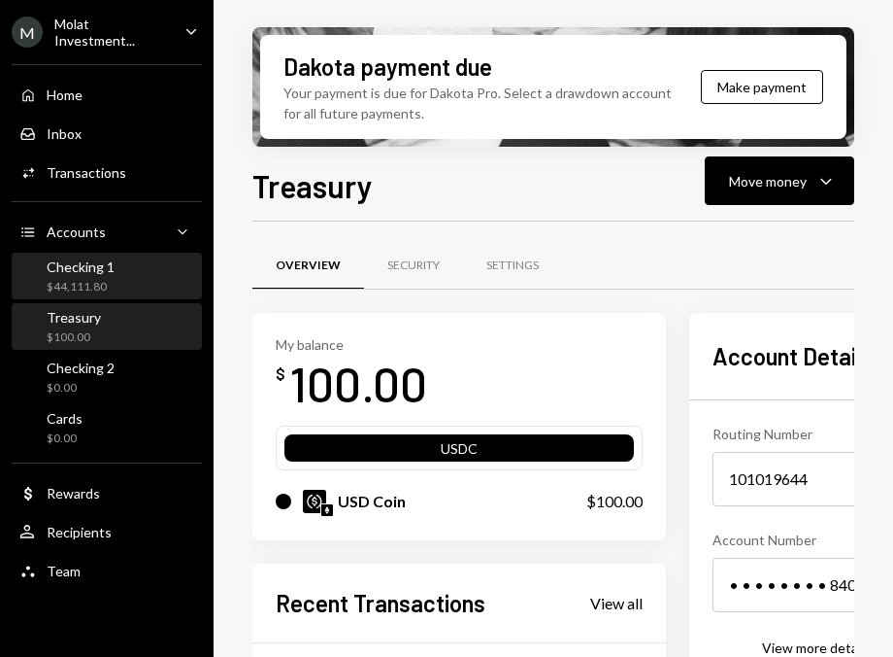
click at [84, 287] on div "$44,111.80" at bounding box center [81, 287] width 68 height 17
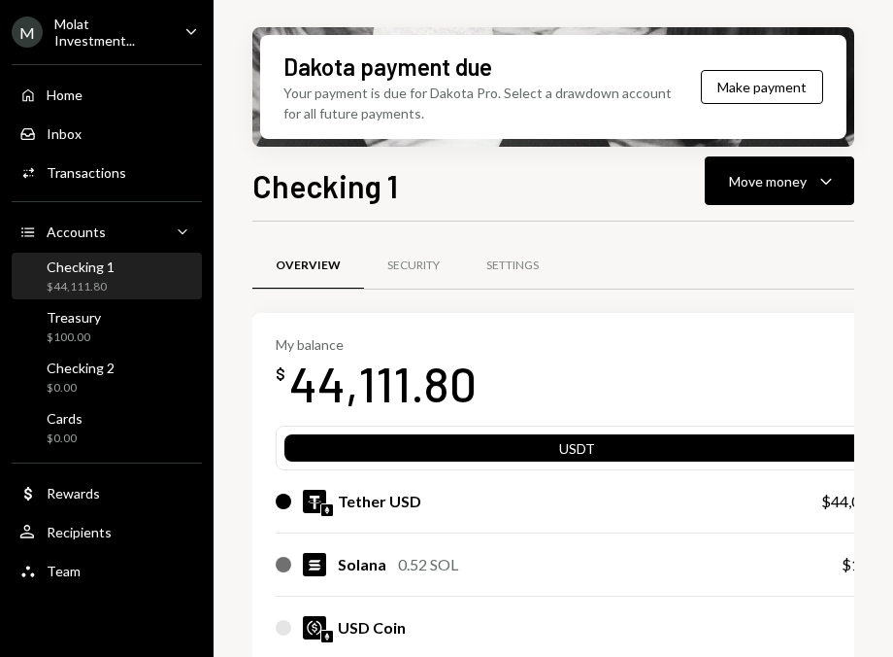
click at [86, 36] on div "Molat Investment..." at bounding box center [111, 32] width 115 height 33
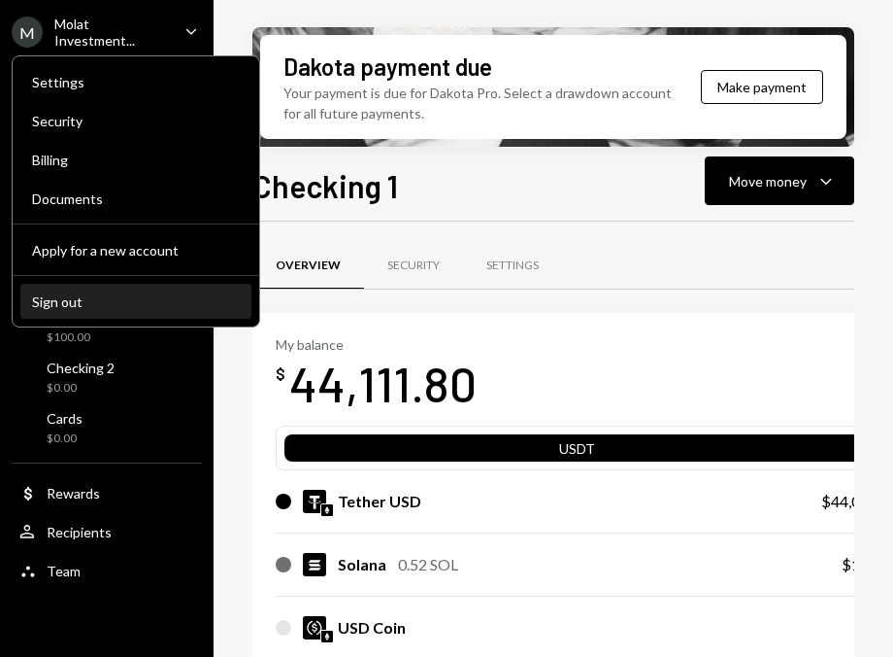
click at [88, 298] on div "Sign out" at bounding box center [136, 301] width 208 height 17
